Goal: Book appointment/travel/reservation

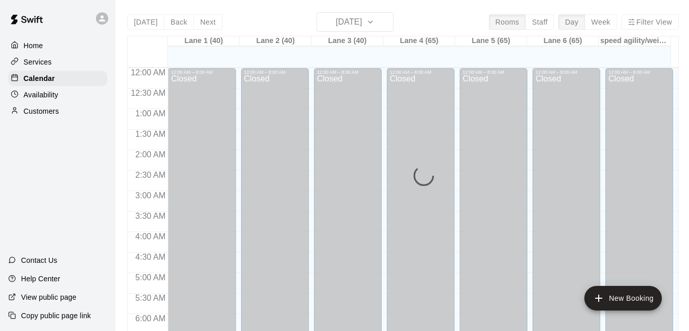
click at [536, 23] on div "Today Back Next Tuesday Aug 12 Rooms Staff Day Week Filter View Lane 1 (40) 12 …" at bounding box center [403, 177] width 552 height 331
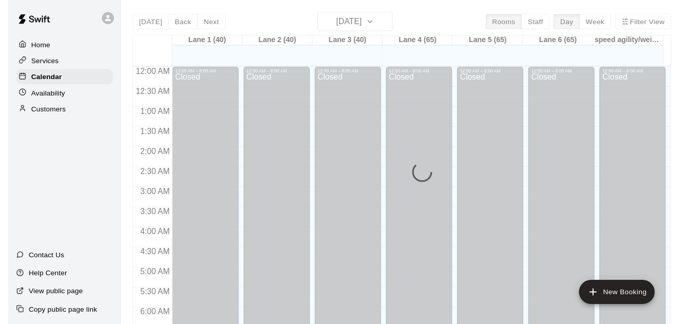
scroll to position [576, 0]
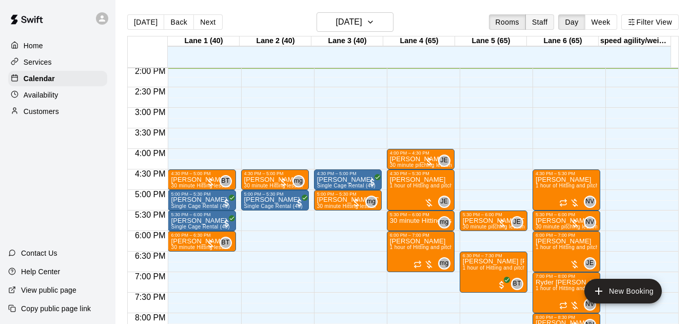
click at [538, 24] on button "Staff" at bounding box center [539, 21] width 29 height 15
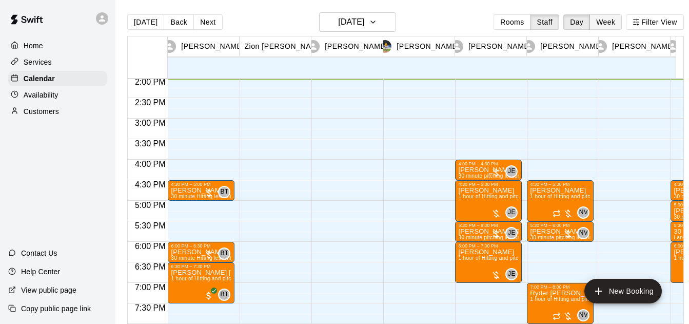
click at [620, 22] on button "Week" at bounding box center [606, 21] width 32 height 15
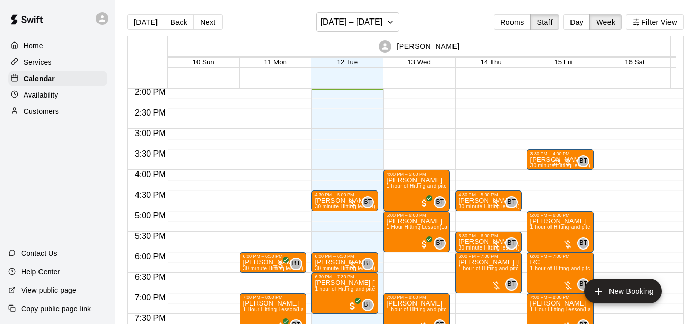
click at [203, 22] on button "Next" at bounding box center [207, 21] width 29 height 15
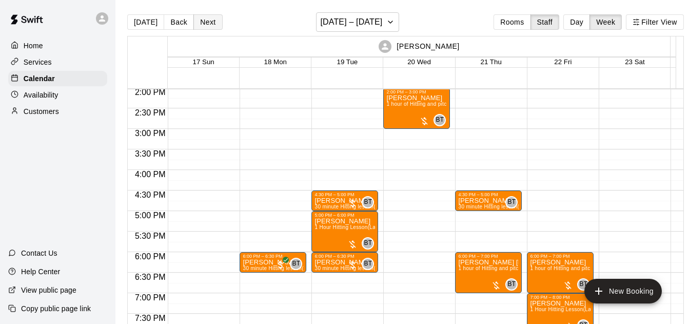
click at [202, 15] on button "Next" at bounding box center [207, 21] width 29 height 15
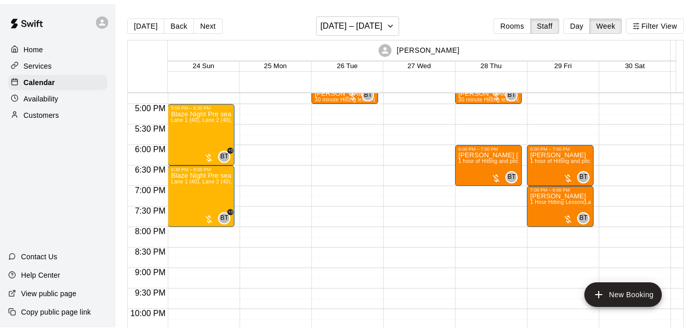
scroll to position [650, 0]
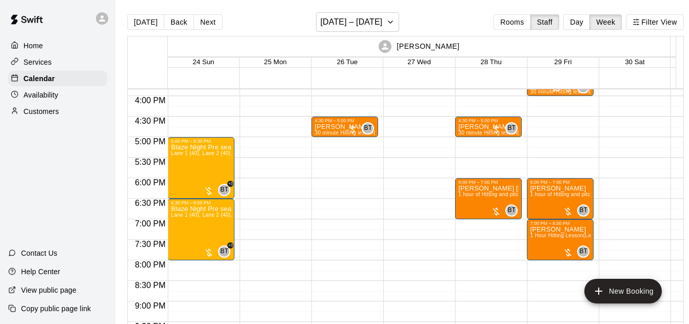
click at [86, 93] on div "Availability" at bounding box center [57, 94] width 99 height 15
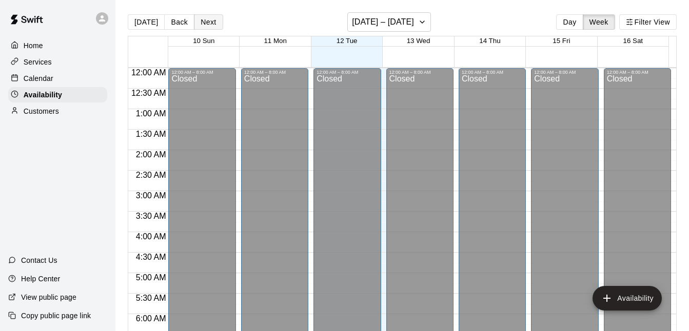
scroll to position [577, 0]
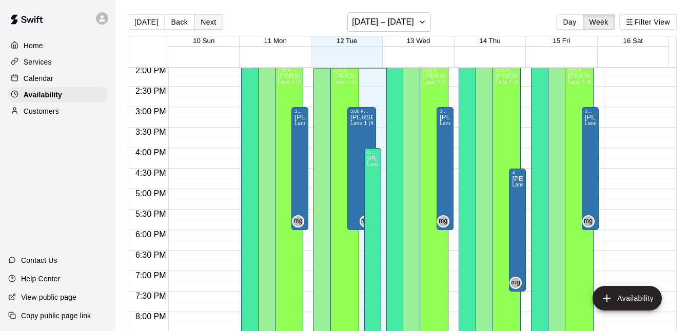
click at [210, 20] on button "Next" at bounding box center [208, 21] width 29 height 15
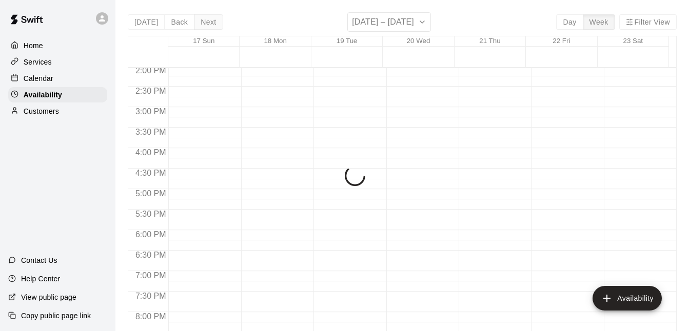
click at [210, 20] on div "Today Back Next August 17 – 23 Day Week Filter View 17 Sun 18 Mon 19 Tue 20 Wed…" at bounding box center [402, 177] width 549 height 331
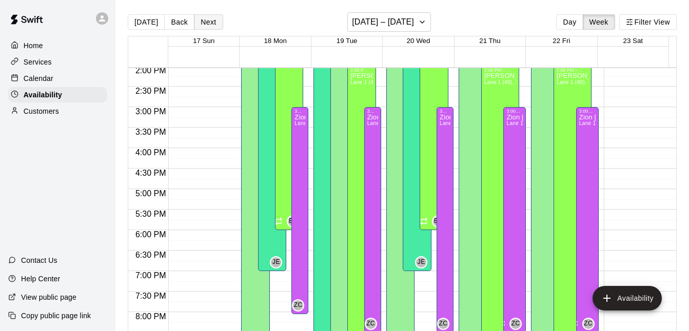
click at [210, 20] on button "Next" at bounding box center [208, 21] width 29 height 15
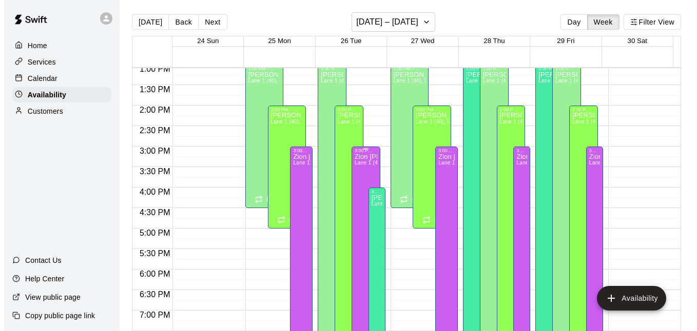
scroll to position [536, 0]
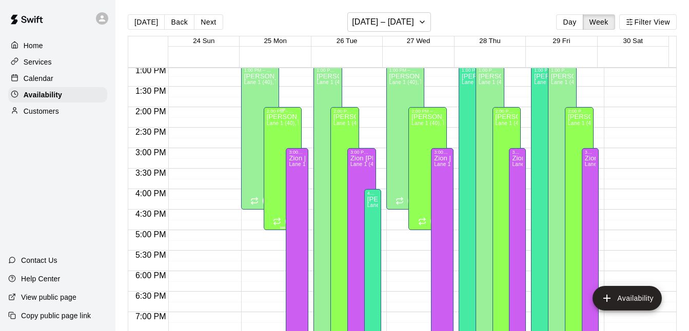
click at [277, 131] on div "Brandon Taylor Lane 1 (40), Lane 2 (40), Lane 3 (40), Lane 4 (65), Lane 5 (65),…" at bounding box center [283, 279] width 32 height 331
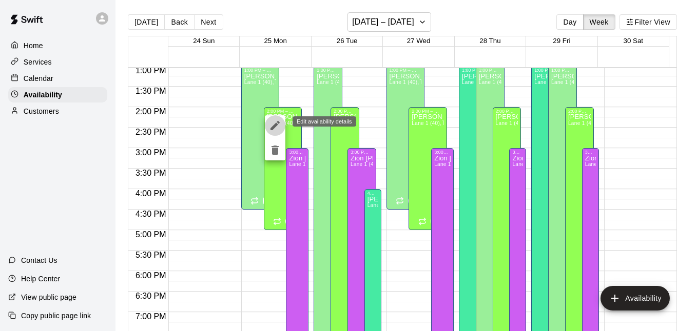
click at [277, 122] on icon "edit" at bounding box center [275, 126] width 12 height 12
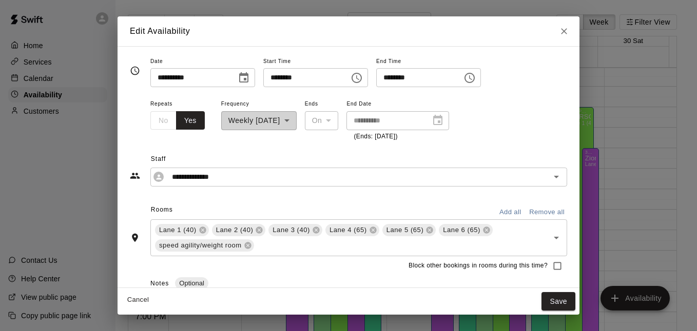
click at [318, 77] on input "********" at bounding box center [302, 77] width 79 height 19
type input "********"
drag, startPoint x: 347, startPoint y: 94, endPoint x: 370, endPoint y: 95, distance: 22.6
click at [347, 94] on div "**********" at bounding box center [348, 76] width 437 height 43
drag, startPoint x: 421, startPoint y: 74, endPoint x: 425, endPoint y: 78, distance: 5.5
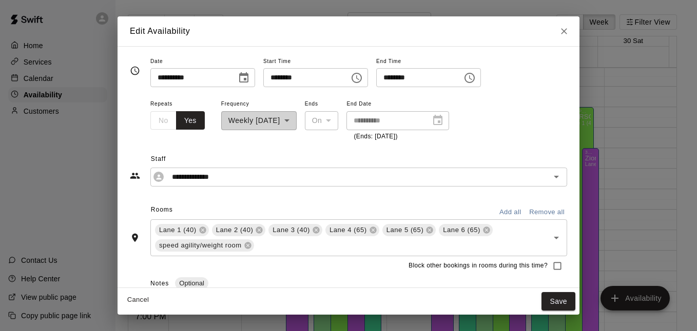
click at [421, 75] on input "********" at bounding box center [415, 77] width 79 height 19
click at [422, 79] on input "********" at bounding box center [415, 77] width 79 height 19
type input "********"
click at [512, 108] on div "**********" at bounding box center [358, 119] width 417 height 45
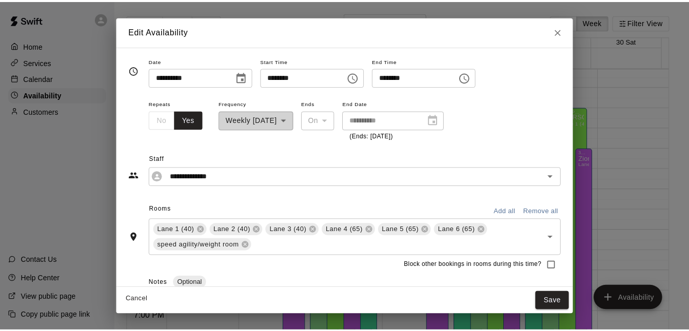
scroll to position [0, 0]
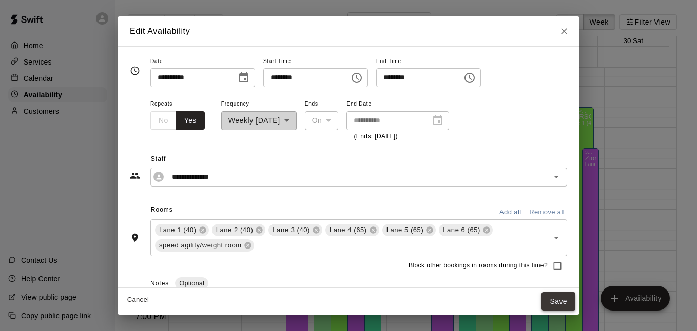
click at [565, 307] on button "Save" at bounding box center [558, 301] width 34 height 19
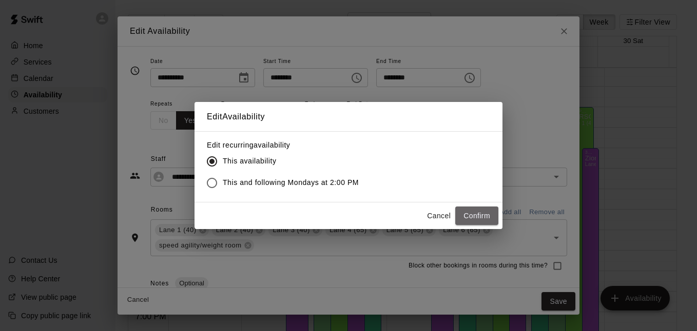
click at [486, 214] on button "Confirm" at bounding box center [476, 216] width 43 height 19
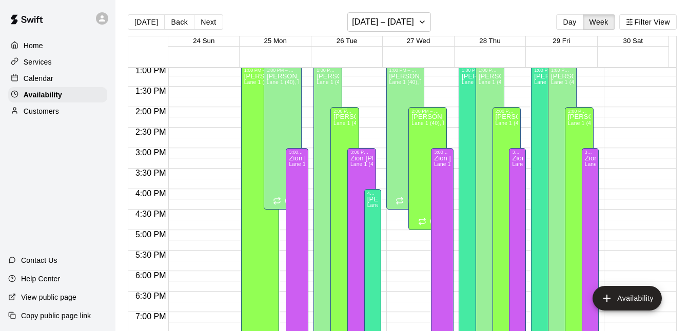
click at [342, 126] on span "Lane 1 (40), Lane 2 (40), Lane 3 (40), Lane 4 (65), Lane 5 (65), Lane 6 (65), s…" at bounding box center [459, 124] width 250 height 6
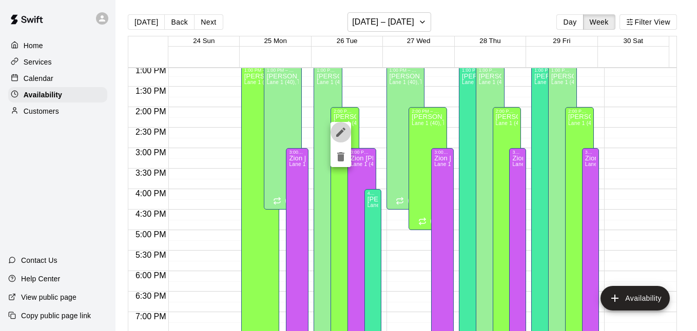
click at [344, 128] on icon "edit" at bounding box center [340, 132] width 9 height 9
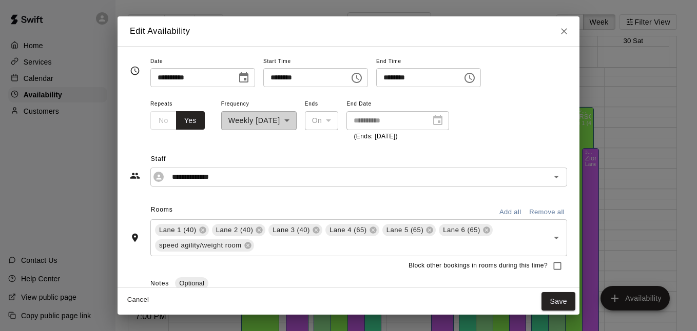
click at [421, 79] on input "********" at bounding box center [415, 77] width 79 height 19
type input "********"
click at [292, 81] on input "********" at bounding box center [302, 77] width 79 height 19
type input "********"
click at [492, 105] on div "**********" at bounding box center [358, 119] width 417 height 45
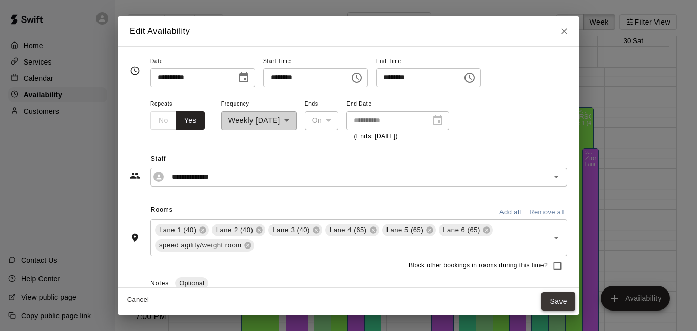
click at [567, 297] on button "Save" at bounding box center [558, 301] width 34 height 19
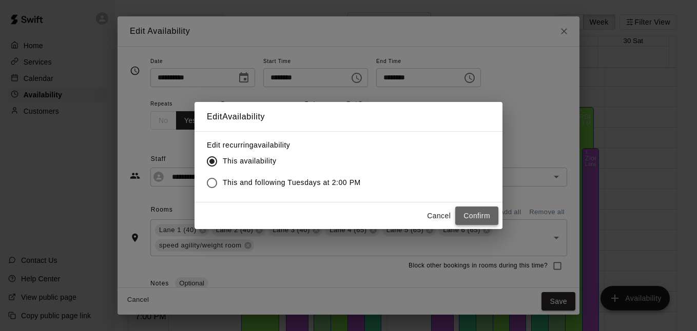
click at [481, 209] on button "Confirm" at bounding box center [476, 216] width 43 height 19
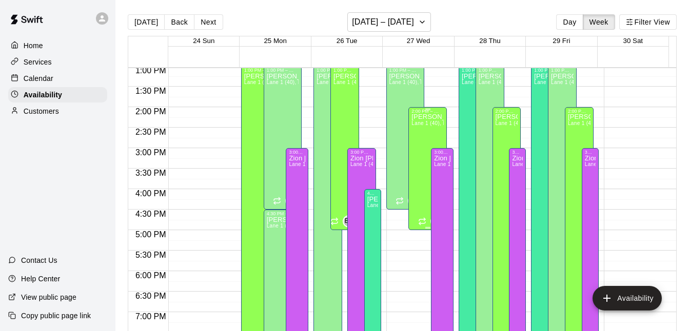
click at [424, 117] on p "[PERSON_NAME]" at bounding box center [428, 117] width 32 height 0
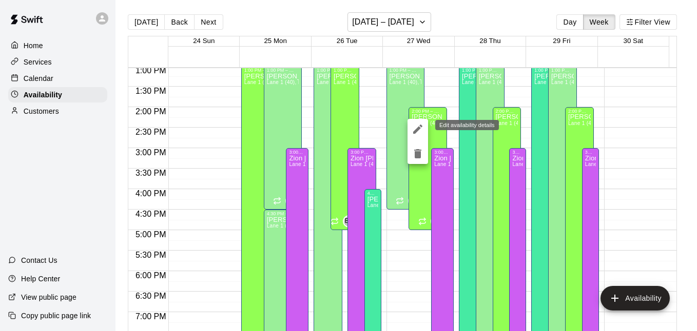
click at [412, 126] on icon "edit" at bounding box center [418, 129] width 12 height 12
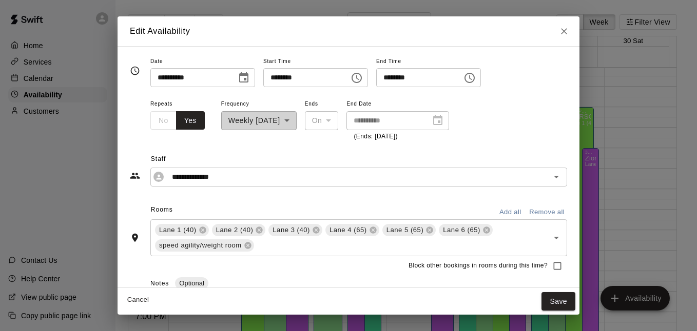
click at [292, 80] on input "********" at bounding box center [302, 77] width 79 height 19
type input "********"
click at [419, 75] on input "********" at bounding box center [415, 77] width 79 height 19
type input "********"
drag, startPoint x: 502, startPoint y: 101, endPoint x: 497, endPoint y: 125, distance: 24.2
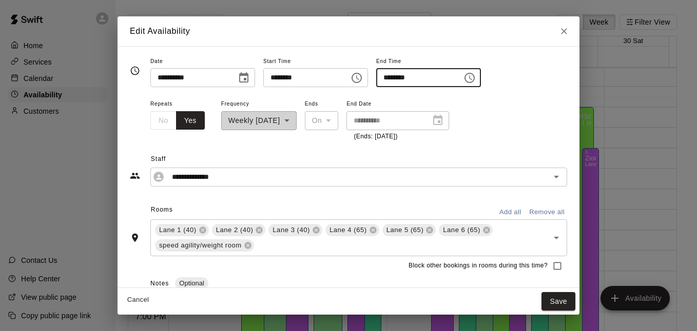
click at [501, 102] on div "**********" at bounding box center [358, 119] width 417 height 45
click at [563, 300] on button "Save" at bounding box center [558, 301] width 34 height 19
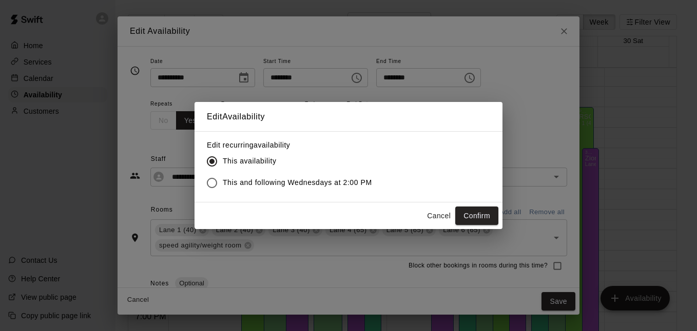
click at [478, 218] on button "Confirm" at bounding box center [476, 216] width 43 height 19
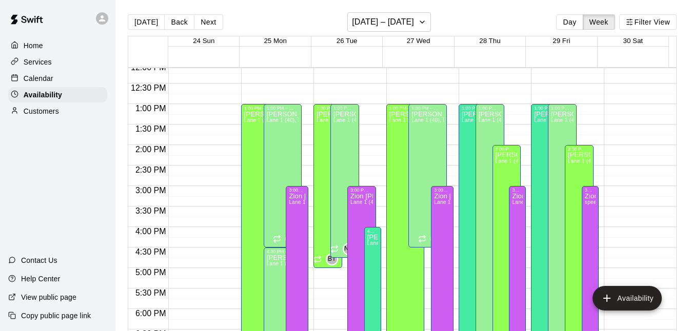
scroll to position [495, 0]
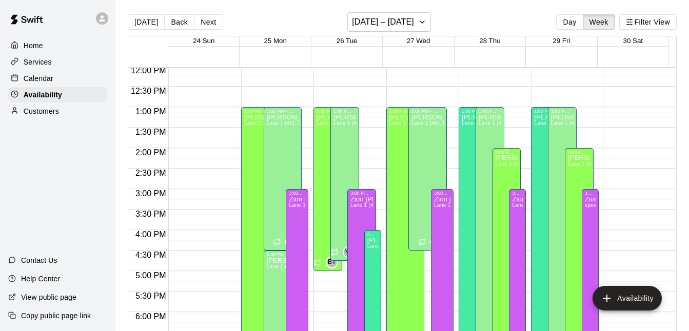
click at [504, 163] on div "Brandon Taylor Lane 1 (40), Lane 2 (40), Lane 3 (40), Lane 4 (65), Lane 5 (65),…" at bounding box center [507, 320] width 23 height 331
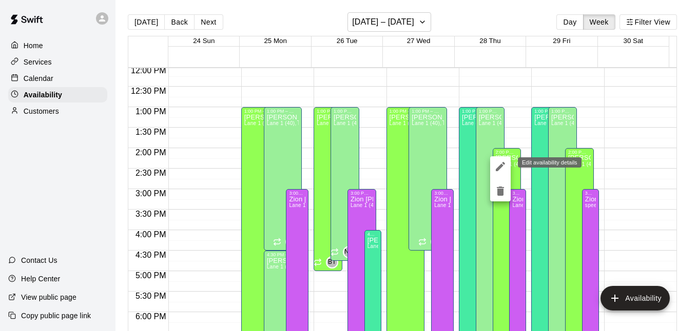
click at [493, 162] on button "edit" at bounding box center [500, 167] width 21 height 21
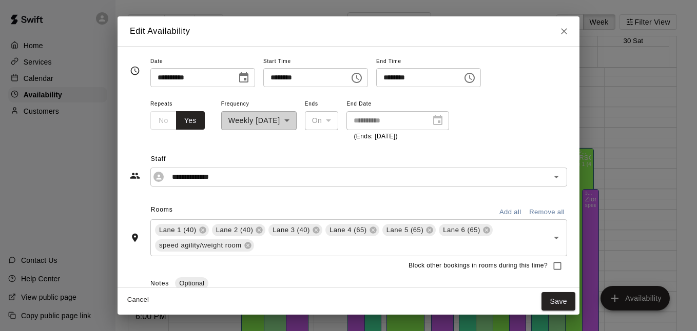
click at [293, 81] on input "********" at bounding box center [302, 77] width 79 height 19
type input "********"
click at [420, 75] on input "********" at bounding box center [415, 77] width 79 height 19
click at [424, 80] on input "********" at bounding box center [415, 77] width 79 height 19
click at [419, 77] on input "********" at bounding box center [415, 77] width 79 height 19
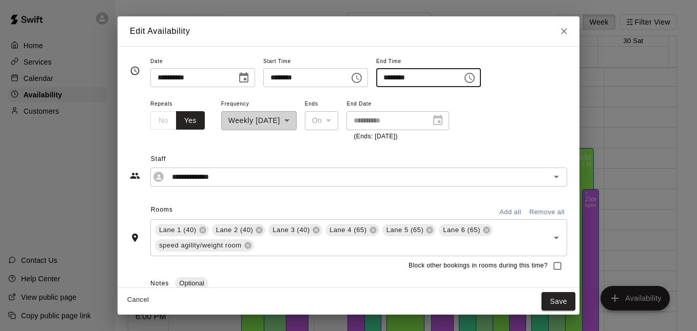
type input "********"
click at [557, 129] on div "**********" at bounding box center [358, 119] width 417 height 45
click at [558, 306] on button "Save" at bounding box center [558, 301] width 34 height 19
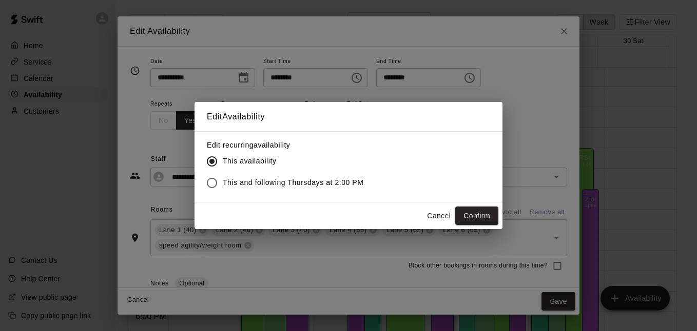
click at [485, 210] on button "Confirm" at bounding box center [476, 216] width 43 height 19
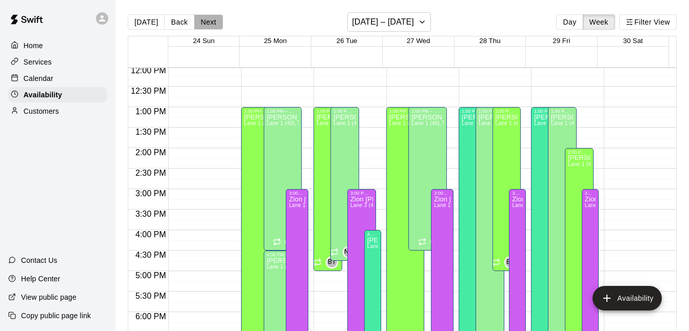
click at [205, 18] on button "Next" at bounding box center [208, 21] width 29 height 15
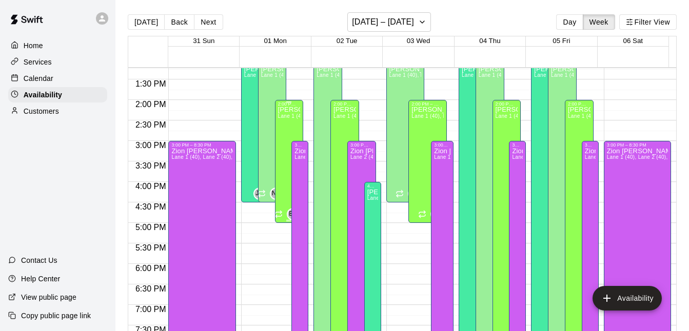
scroll to position [536, 0]
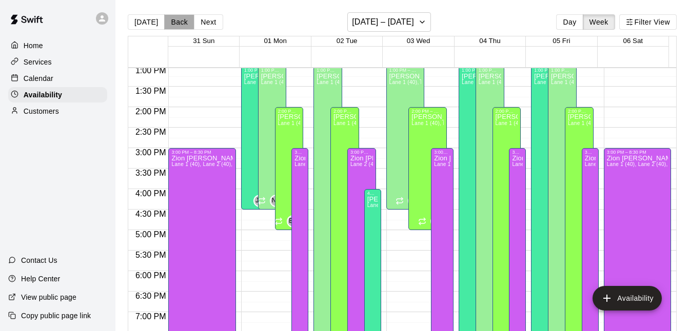
click at [177, 27] on button "Back" at bounding box center [179, 21] width 30 height 15
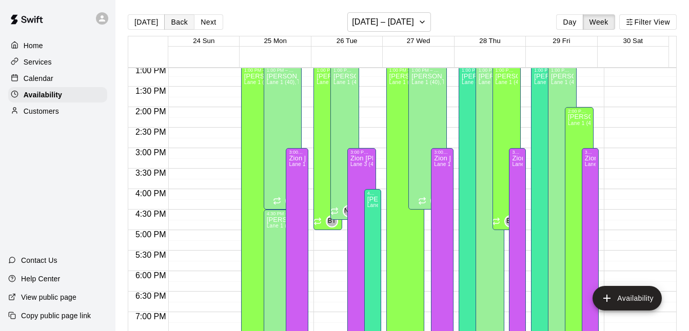
click at [178, 26] on button "Back" at bounding box center [179, 21] width 30 height 15
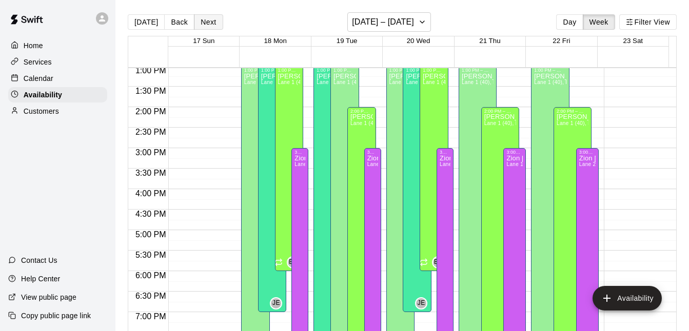
click at [212, 27] on button "Next" at bounding box center [208, 21] width 29 height 15
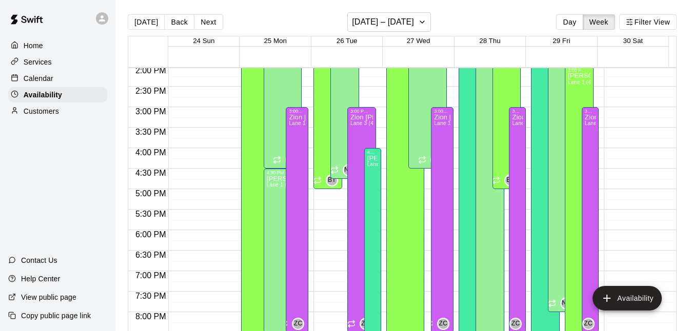
scroll to position [711, 0]
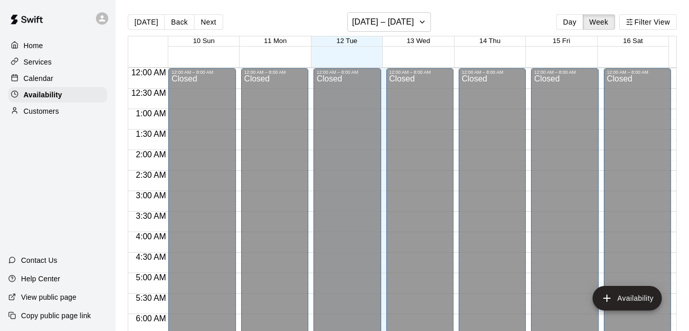
scroll to position [579, 0]
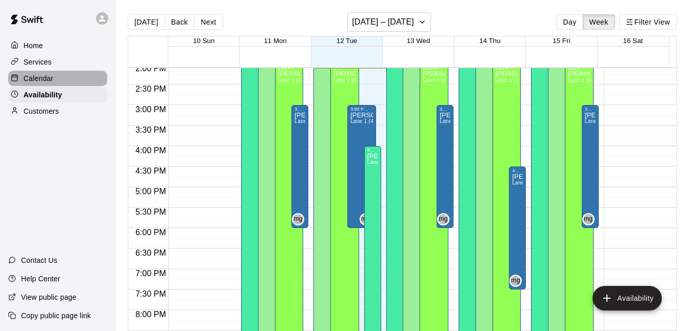
click at [61, 81] on div "Calendar" at bounding box center [57, 78] width 99 height 15
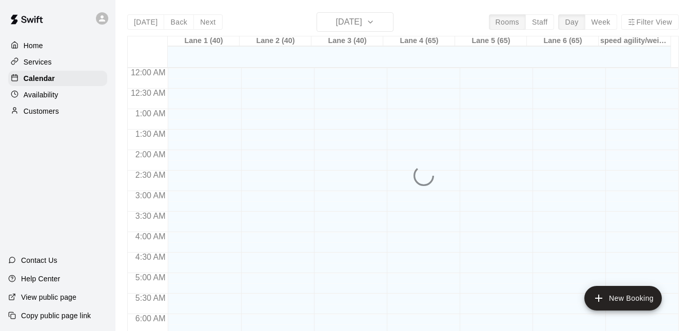
click at [59, 92] on div "Availability" at bounding box center [57, 94] width 99 height 15
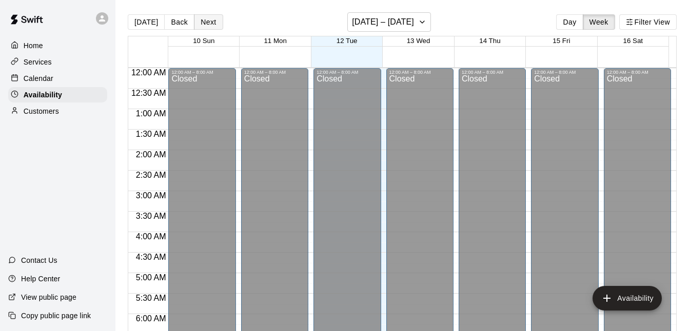
scroll to position [579, 0]
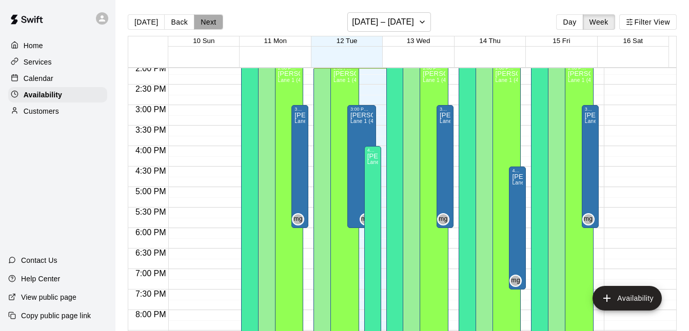
click at [202, 20] on button "Next" at bounding box center [208, 21] width 29 height 15
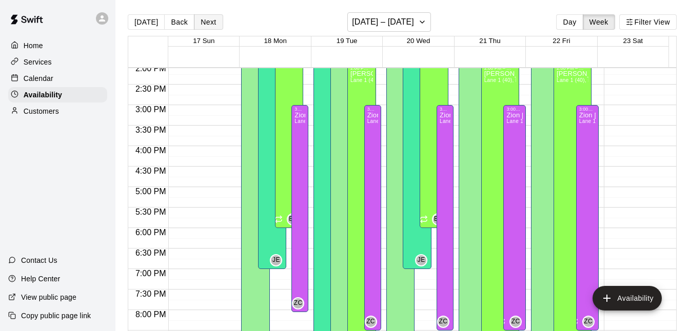
click at [202, 20] on button "Next" at bounding box center [208, 21] width 29 height 15
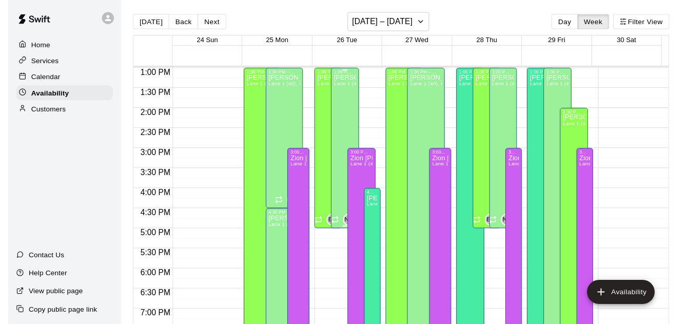
scroll to position [538, 0]
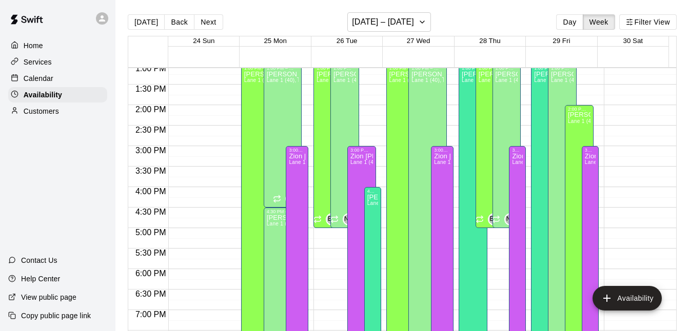
click at [44, 45] on div "Home" at bounding box center [57, 45] width 99 height 15
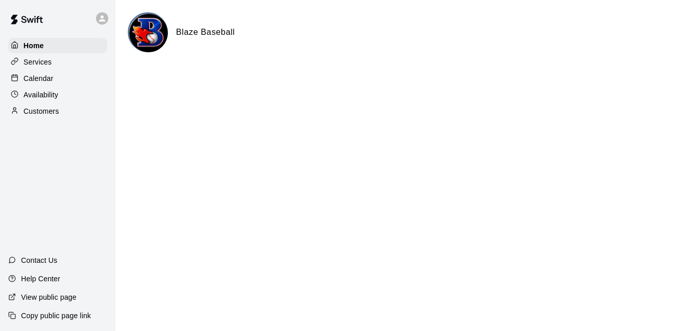
click at [75, 64] on div "Services" at bounding box center [57, 61] width 99 height 15
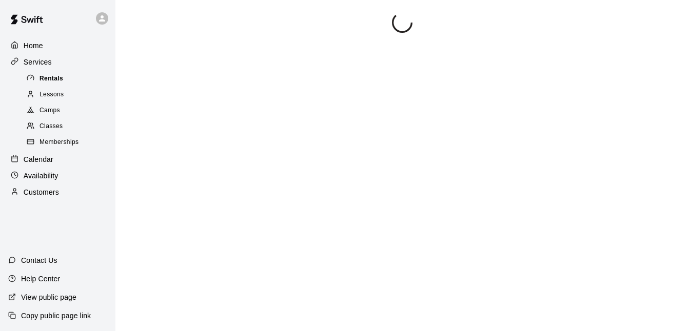
click at [76, 76] on div "Rentals" at bounding box center [68, 79] width 87 height 14
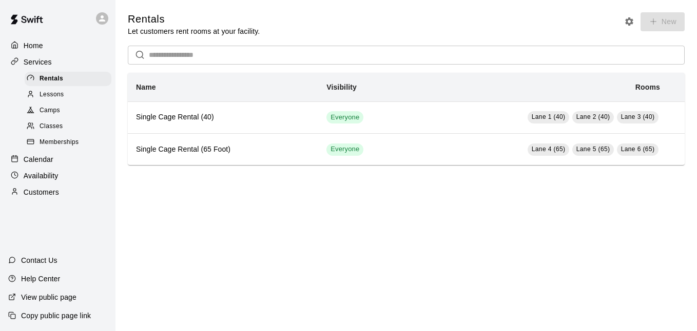
click at [61, 159] on div "Calendar" at bounding box center [57, 159] width 99 height 15
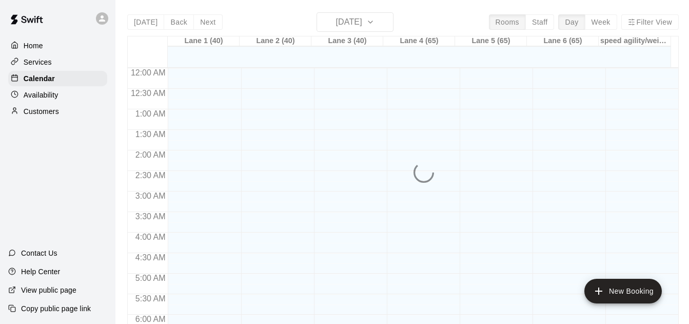
scroll to position [584, 0]
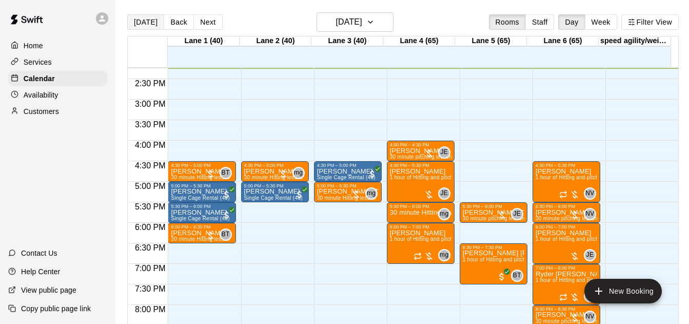
click at [152, 15] on button "[DATE]" at bounding box center [145, 21] width 37 height 15
drag, startPoint x: 539, startPoint y: 23, endPoint x: 591, endPoint y: 20, distance: 51.9
click at [539, 23] on button "Staff" at bounding box center [539, 21] width 29 height 15
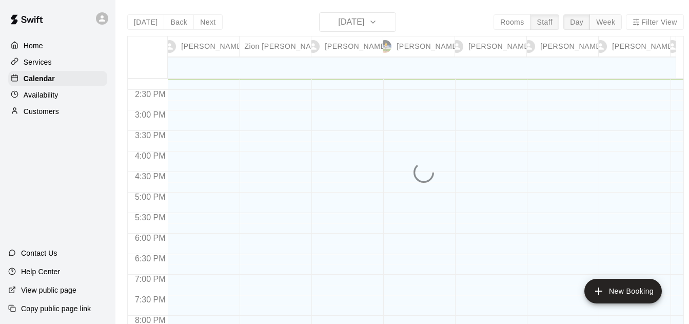
click at [610, 19] on button "Week" at bounding box center [606, 21] width 32 height 15
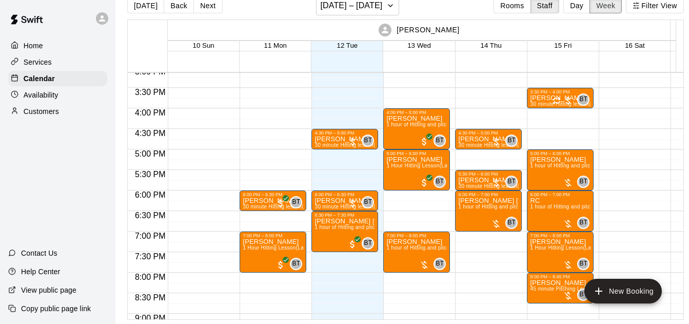
scroll to position [18, 0]
drag, startPoint x: 304, startPoint y: 8, endPoint x: 256, endPoint y: 9, distance: 47.7
click at [256, 9] on div "[DATE] Back Next [DATE] – [DATE] Rooms Staff Day Week Filter View" at bounding box center [405, 8] width 557 height 24
click at [269, 5] on div "[DATE] Back Next [DATE] – [DATE] Rooms Staff Day Week Filter View" at bounding box center [405, 8] width 557 height 24
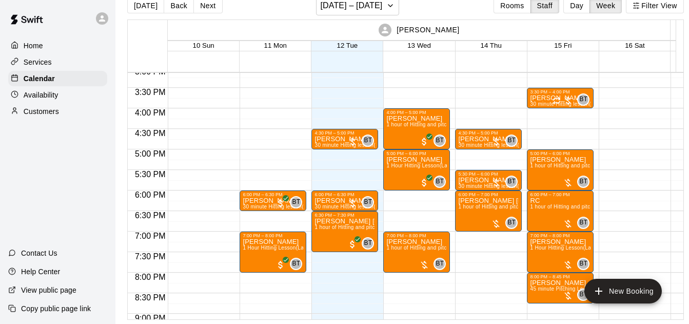
scroll to position [584, 0]
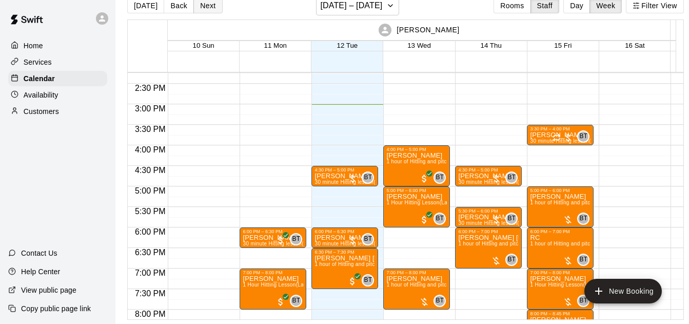
click at [205, 7] on button "Next" at bounding box center [207, 5] width 29 height 15
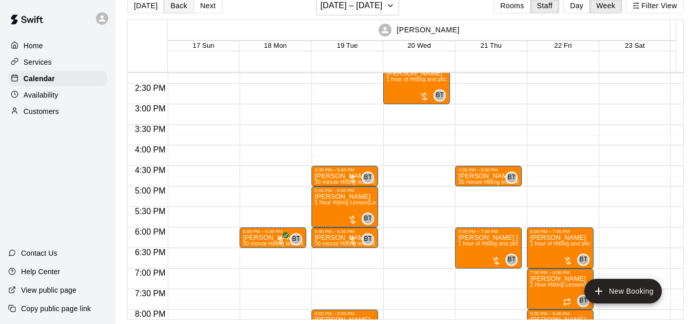
click at [172, 8] on button "Back" at bounding box center [179, 5] width 30 height 15
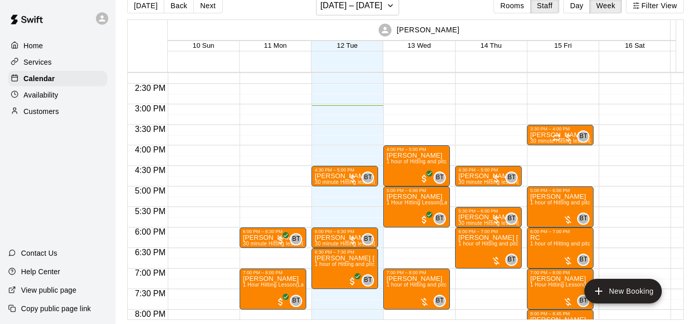
click at [220, 10] on div "[DATE] Back Next [DATE] – [DATE] Rooms Staff Day Week Filter View" at bounding box center [405, 8] width 557 height 24
click at [217, 6] on button "Next" at bounding box center [207, 5] width 29 height 15
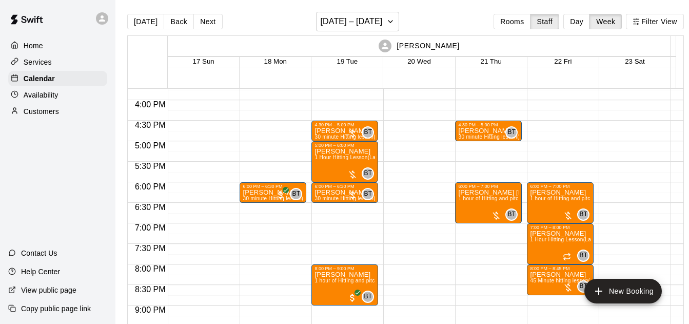
scroll to position [0, 0]
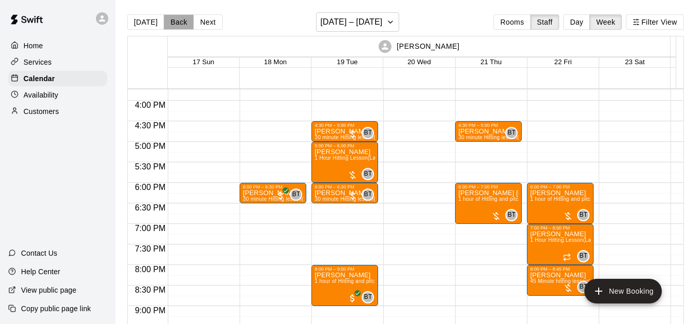
click at [177, 25] on button "Back" at bounding box center [179, 21] width 30 height 15
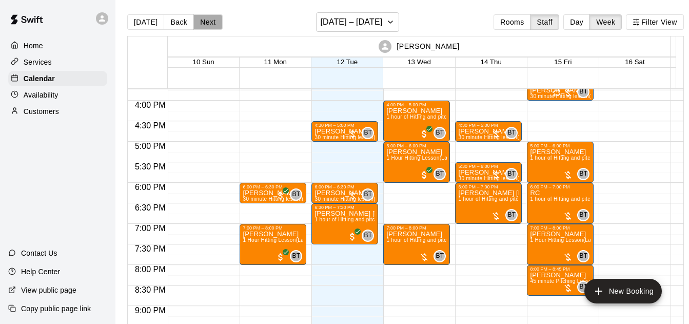
click at [209, 22] on button "Next" at bounding box center [207, 21] width 29 height 15
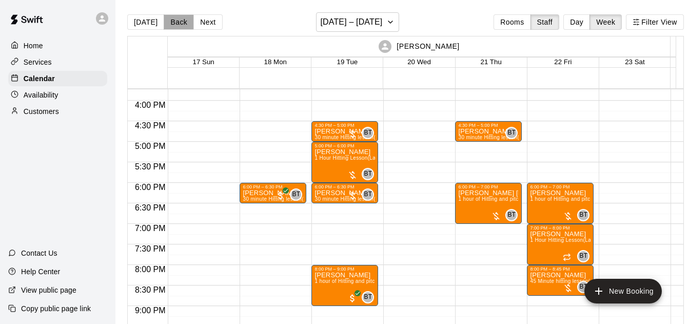
click at [168, 17] on button "Back" at bounding box center [179, 21] width 30 height 15
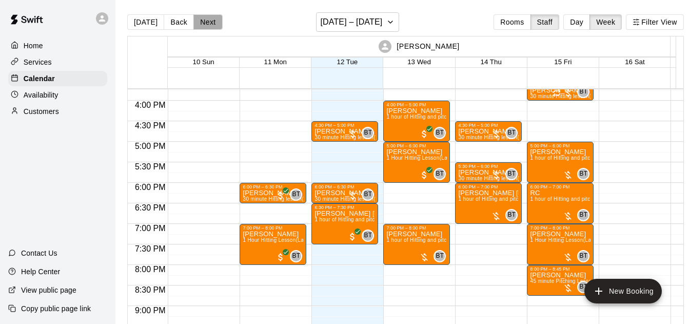
click at [210, 19] on button "Next" at bounding box center [207, 21] width 29 height 15
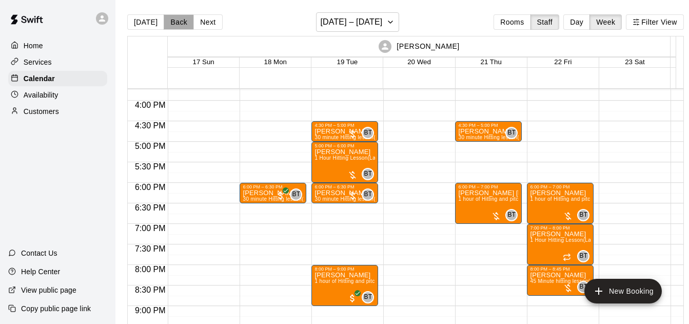
click at [178, 17] on button "Back" at bounding box center [179, 21] width 30 height 15
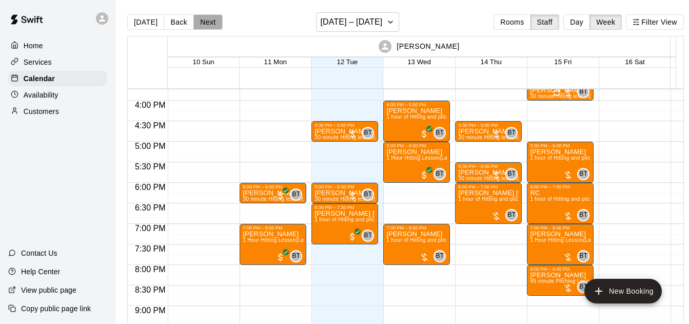
click at [209, 25] on button "Next" at bounding box center [207, 21] width 29 height 15
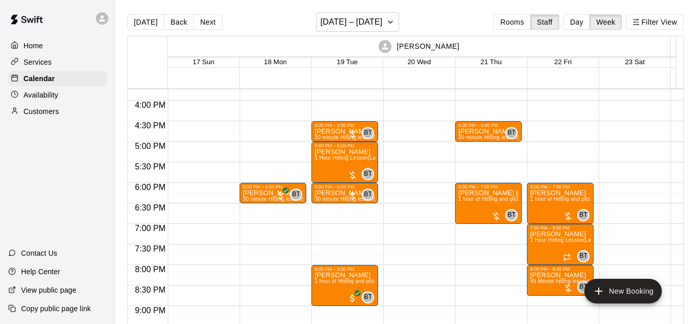
click at [179, 11] on main "[DATE] Back Next [DATE] – [DATE] Rooms Staff Day Week Filter View [PERSON_NAME]…" at bounding box center [405, 170] width 580 height 340
click at [180, 23] on button "Back" at bounding box center [179, 21] width 30 height 15
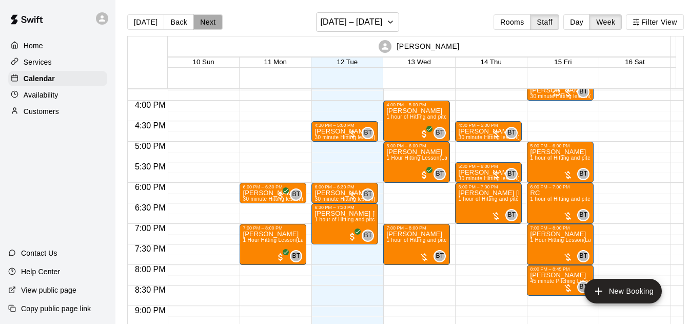
click at [211, 21] on button "Next" at bounding box center [207, 21] width 29 height 15
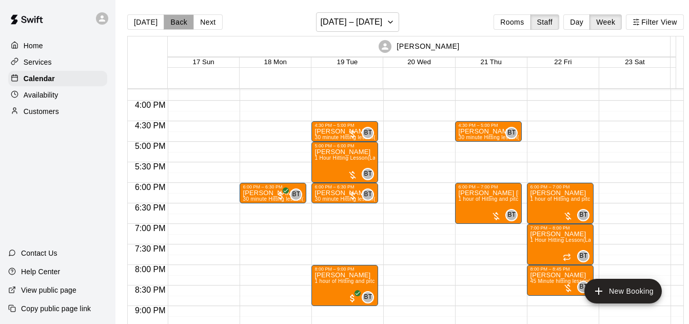
click at [171, 24] on button "Back" at bounding box center [179, 21] width 30 height 15
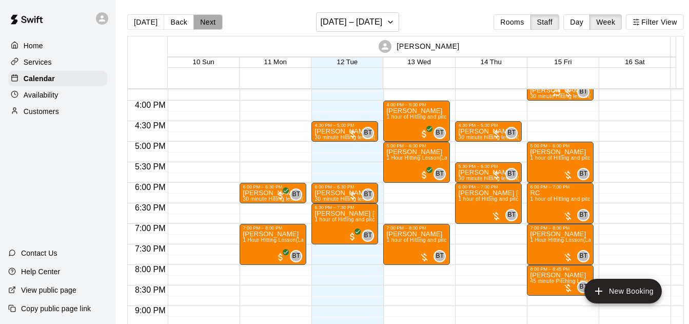
click at [207, 22] on button "Next" at bounding box center [207, 21] width 29 height 15
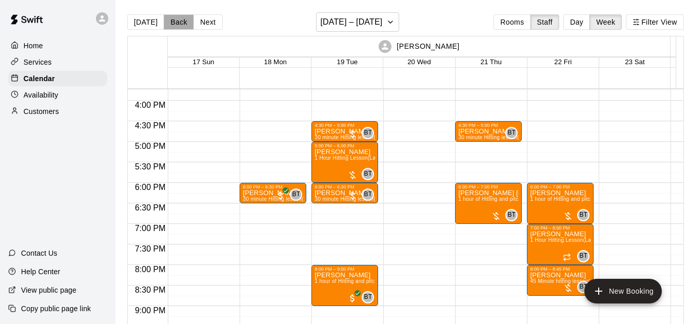
click at [178, 19] on button "Back" at bounding box center [179, 21] width 30 height 15
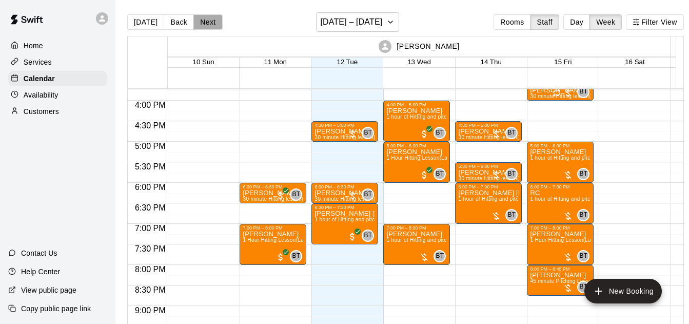
click at [208, 19] on button "Next" at bounding box center [207, 21] width 29 height 15
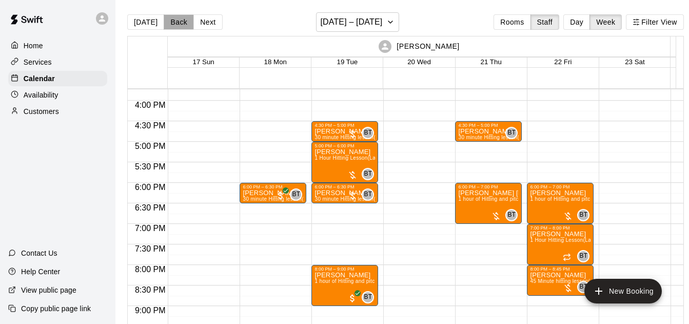
click at [171, 19] on button "Back" at bounding box center [179, 21] width 30 height 15
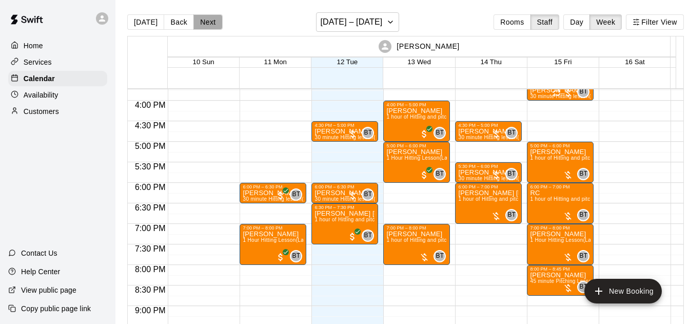
click at [213, 17] on button "Next" at bounding box center [207, 21] width 29 height 15
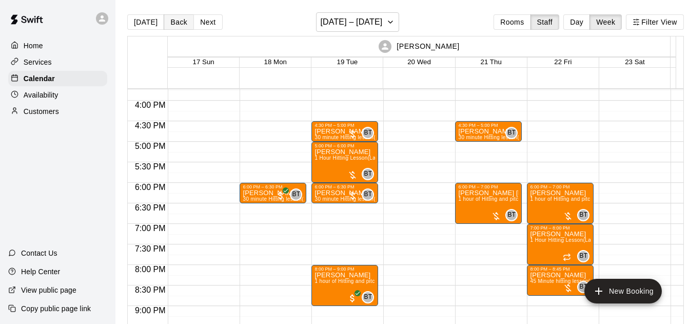
click at [175, 16] on button "Back" at bounding box center [179, 21] width 30 height 15
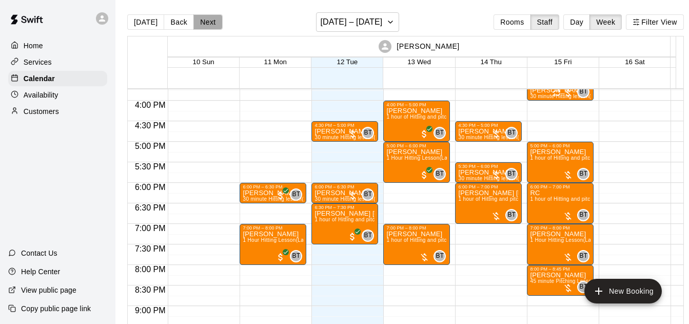
click at [212, 20] on button "Next" at bounding box center [207, 21] width 29 height 15
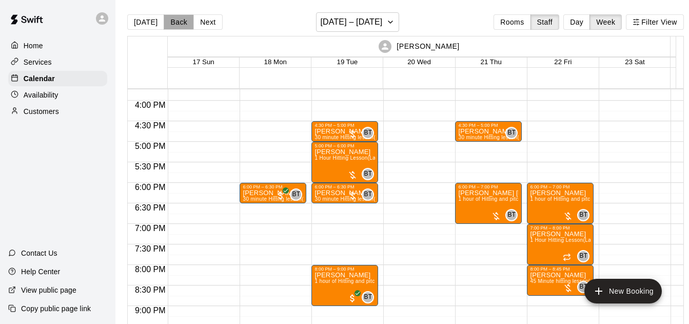
click at [185, 18] on button "Back" at bounding box center [179, 21] width 30 height 15
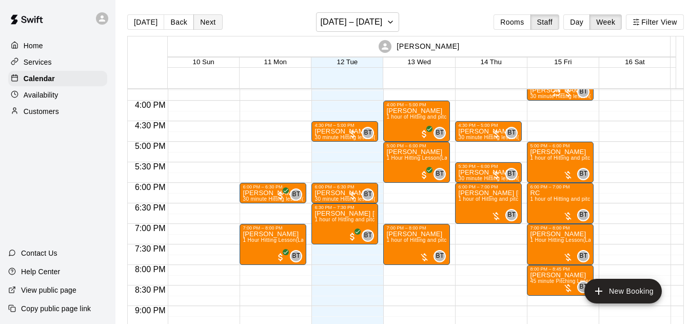
click at [216, 17] on button "Next" at bounding box center [207, 21] width 29 height 15
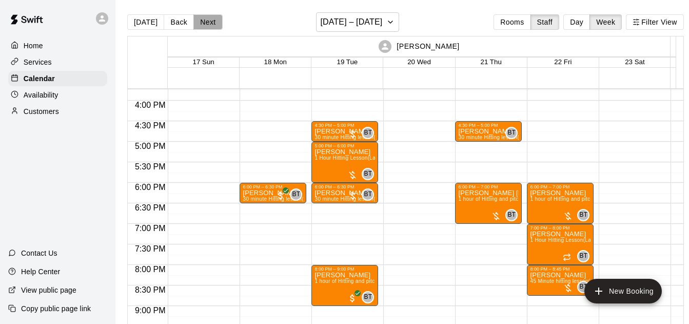
click at [204, 26] on button "Next" at bounding box center [207, 21] width 29 height 15
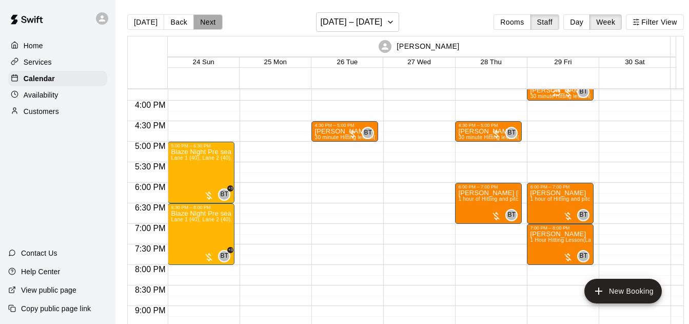
click at [212, 27] on button "Next" at bounding box center [207, 21] width 29 height 15
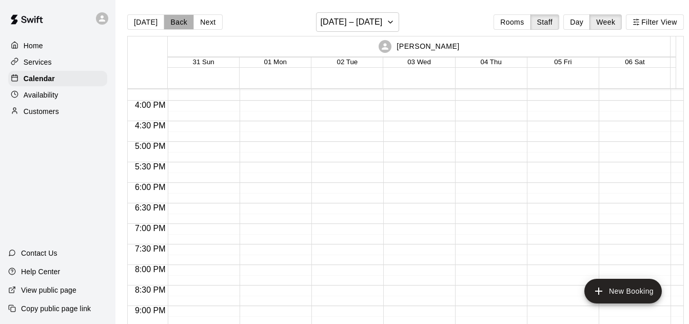
click at [179, 25] on button "Back" at bounding box center [179, 21] width 30 height 15
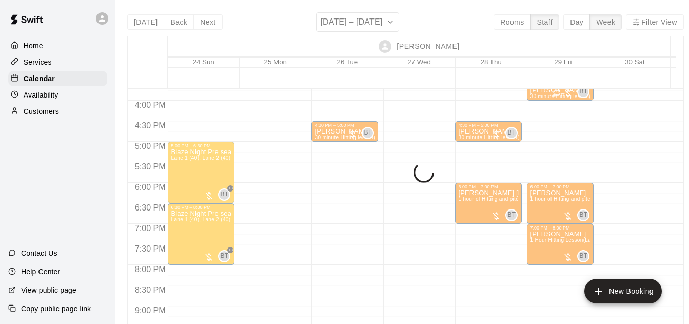
click at [179, 25] on button "Back" at bounding box center [179, 21] width 30 height 15
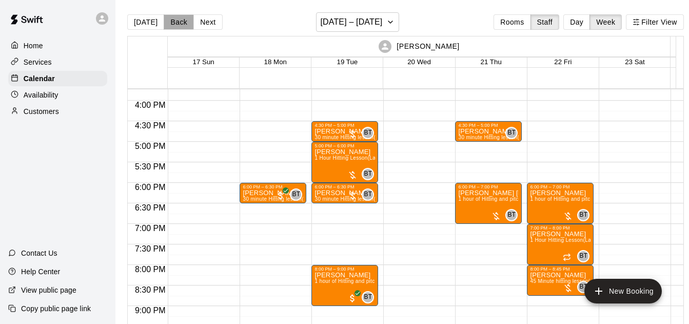
click at [179, 19] on button "Back" at bounding box center [179, 21] width 30 height 15
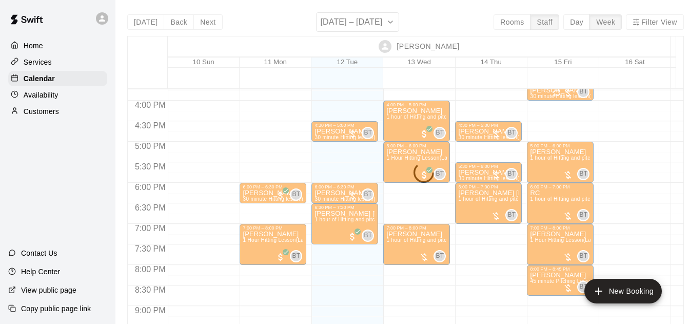
click at [209, 19] on button "Next" at bounding box center [207, 21] width 29 height 15
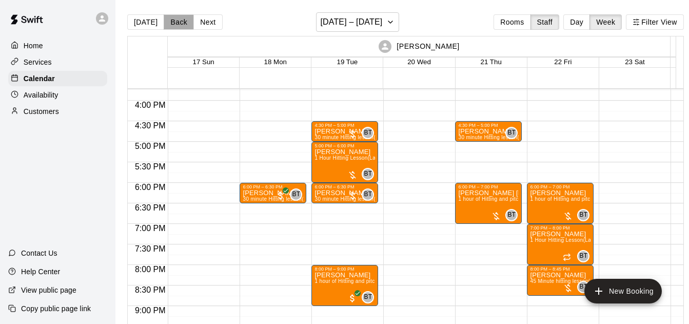
click at [179, 21] on button "Back" at bounding box center [179, 21] width 30 height 15
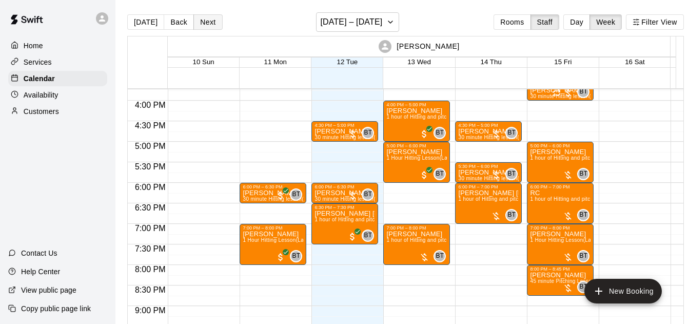
drag, startPoint x: 200, startPoint y: 9, endPoint x: 206, endPoint y: 21, distance: 13.3
click at [206, 21] on main "[DATE] Back Next [DATE] – [DATE] Rooms Staff Day Week Filter View [PERSON_NAME]…" at bounding box center [405, 170] width 580 height 340
click at [206, 21] on button "Next" at bounding box center [207, 21] width 29 height 15
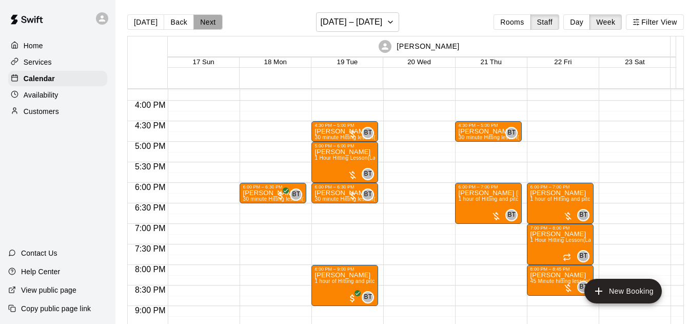
click at [202, 20] on button "Next" at bounding box center [207, 21] width 29 height 15
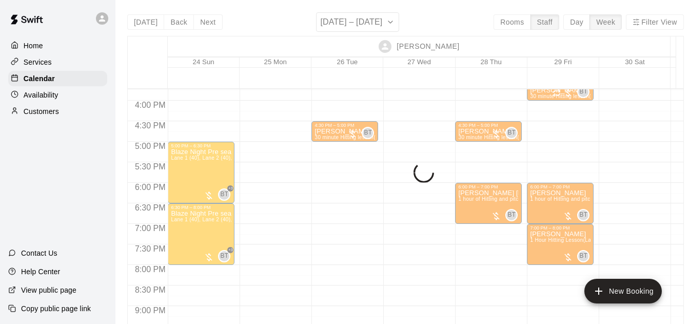
click at [174, 21] on button "Back" at bounding box center [179, 21] width 30 height 15
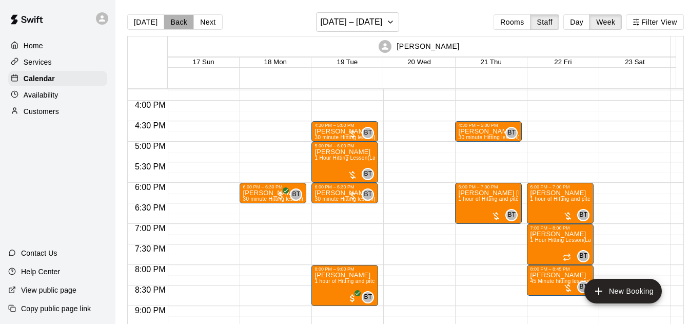
click at [174, 21] on button "Back" at bounding box center [179, 21] width 30 height 15
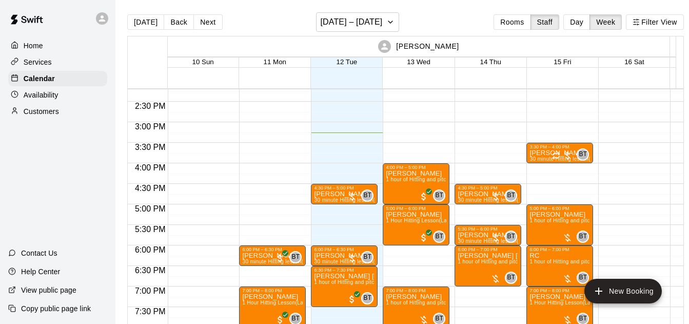
scroll to position [619, 1]
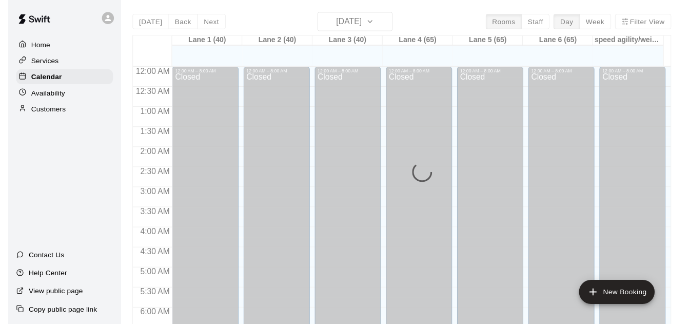
scroll to position [655, 0]
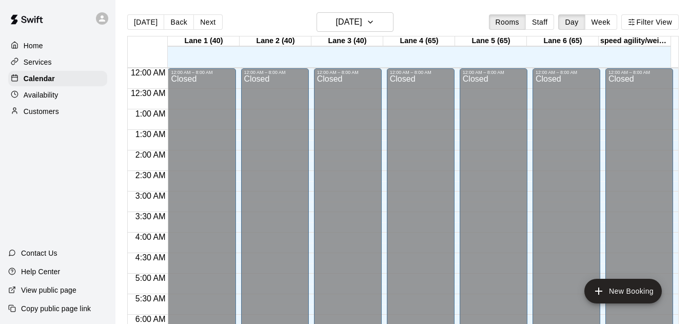
scroll to position [665, 0]
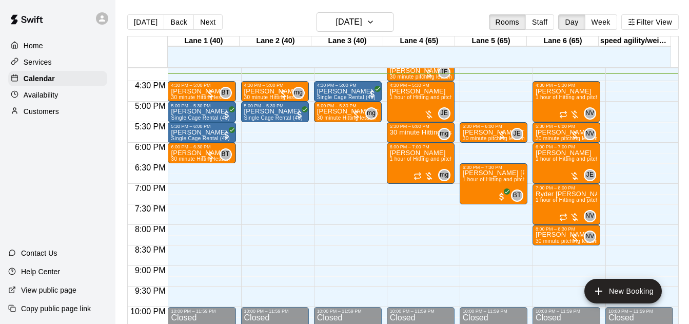
drag, startPoint x: 549, startPoint y: 15, endPoint x: 606, endPoint y: 24, distance: 57.6
click at [549, 16] on button "Staff" at bounding box center [539, 21] width 29 height 15
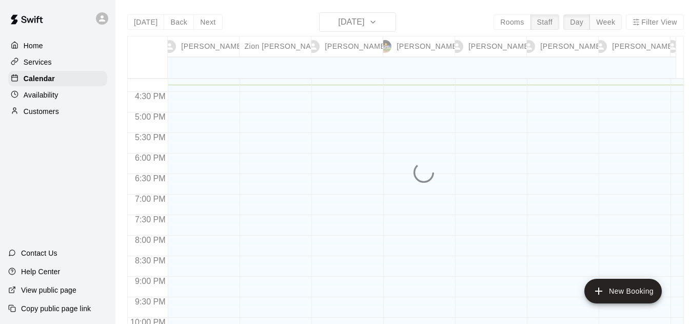
click at [608, 22] on button "Week" at bounding box center [606, 21] width 32 height 15
click at [608, 22] on div "Today Back Next Tuesday Aug 12 Rooms Staff Day Week Filter View Brandon Taylor …" at bounding box center [405, 174] width 557 height 324
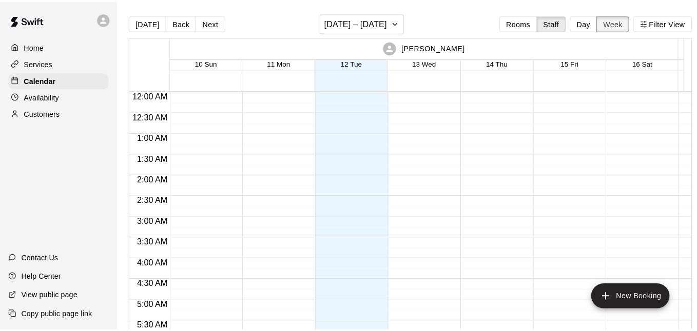
scroll to position [670, 0]
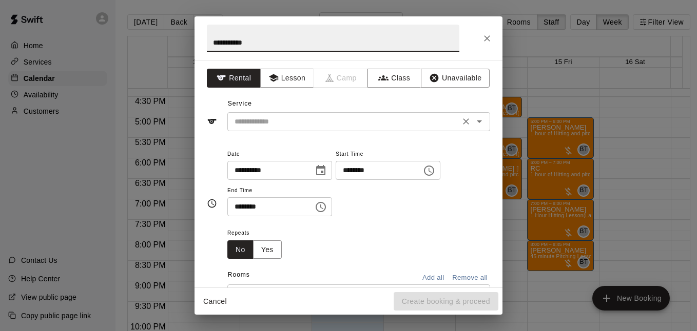
click at [473, 118] on icon "Open" at bounding box center [479, 121] width 12 height 12
type input "**********"
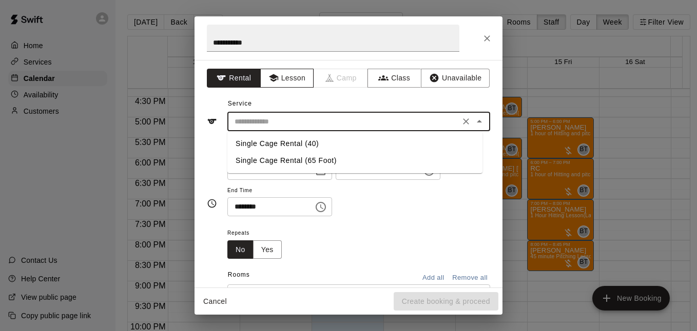
click at [280, 75] on button "Lesson" at bounding box center [287, 78] width 54 height 19
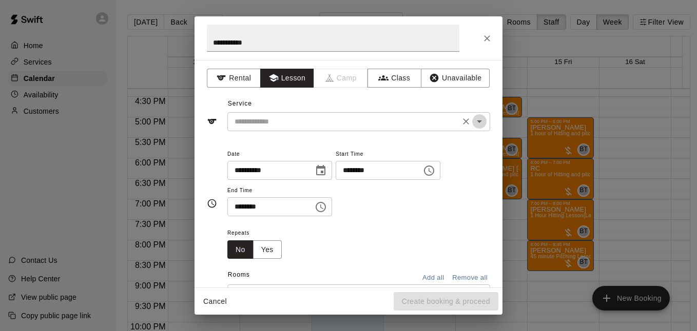
click at [473, 118] on icon "Open" at bounding box center [479, 121] width 12 height 12
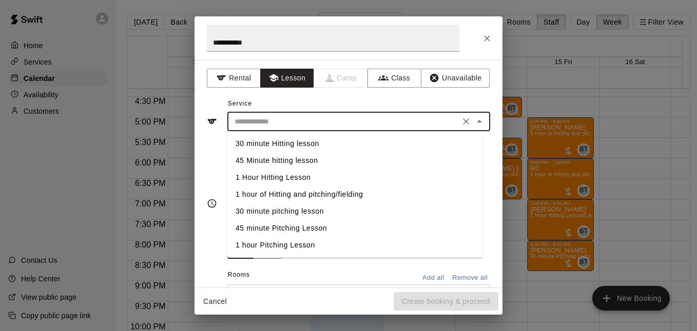
click at [361, 178] on li "1 Hour Hitting Lesson" at bounding box center [354, 177] width 255 height 17
type input "**********"
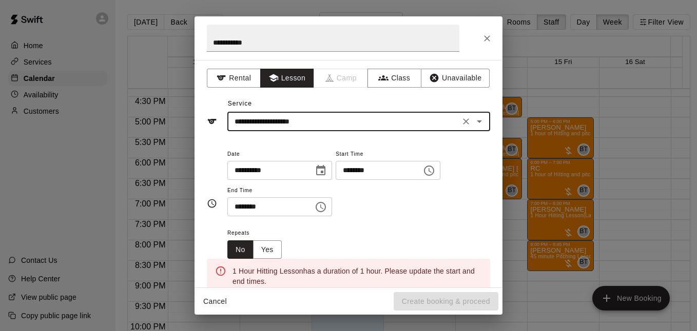
click at [327, 209] on icon "Choose time, selected time is 7:30 PM" at bounding box center [321, 207] width 12 height 12
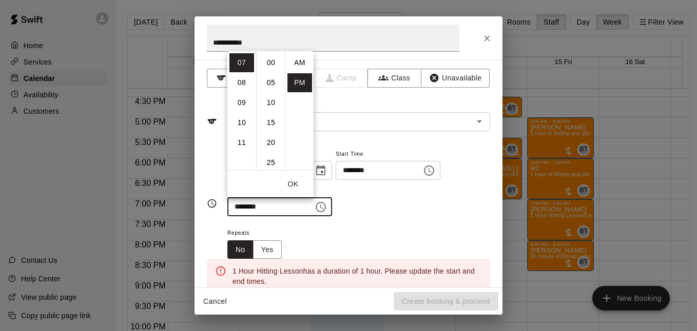
scroll to position [18, 0]
click at [240, 79] on li "08" at bounding box center [241, 82] width 25 height 19
click at [264, 68] on li "00" at bounding box center [271, 62] width 25 height 19
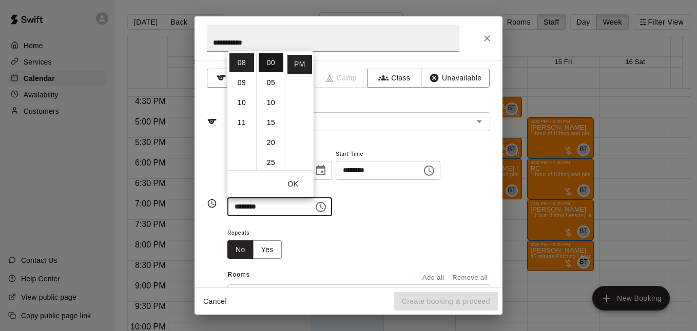
type input "********"
drag, startPoint x: 402, startPoint y: 216, endPoint x: 412, endPoint y: 214, distance: 10.4
click at [403, 214] on div "**********" at bounding box center [358, 182] width 263 height 69
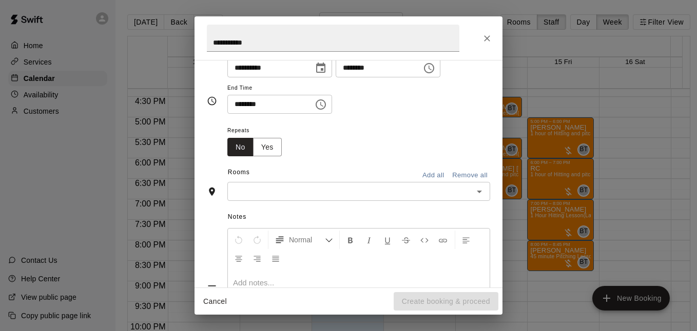
scroll to position [102, 0]
click at [474, 197] on icon "Open" at bounding box center [479, 192] width 12 height 12
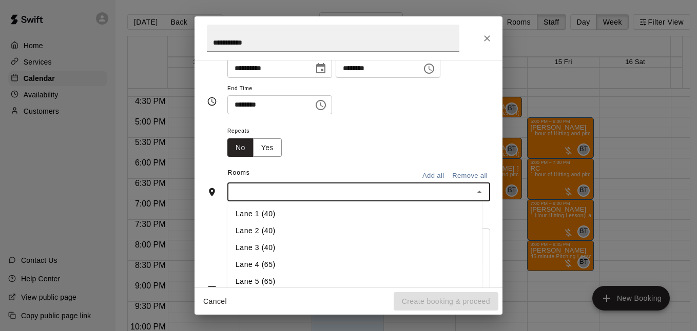
scroll to position [170, 0]
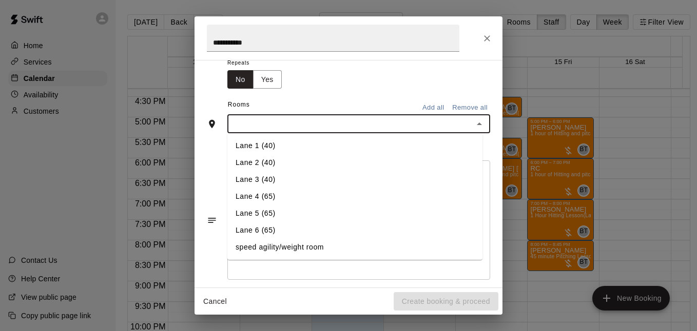
click at [279, 174] on li "Lane 3 (40)" at bounding box center [354, 179] width 255 height 17
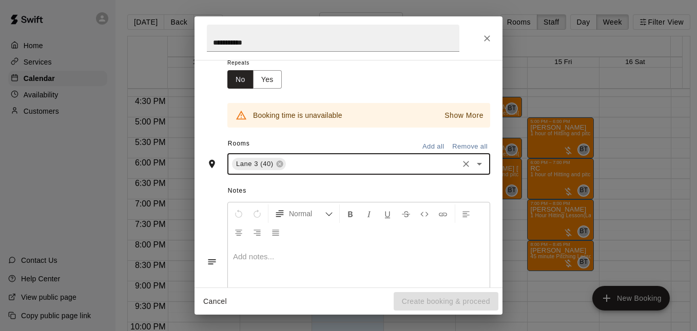
click at [462, 164] on icon "Clear" at bounding box center [466, 164] width 10 height 10
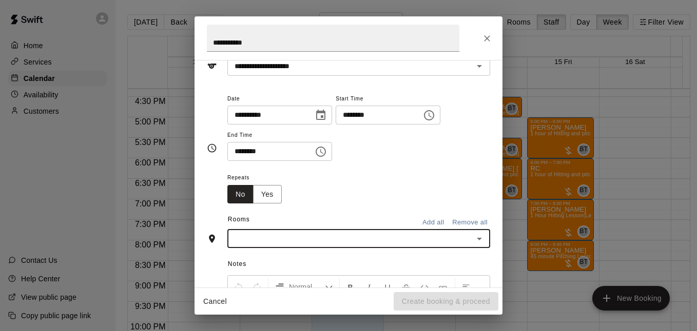
scroll to position [68, 0]
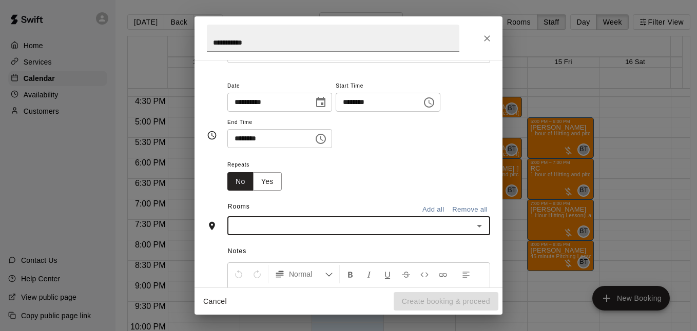
click at [473, 224] on icon "Open" at bounding box center [479, 226] width 12 height 12
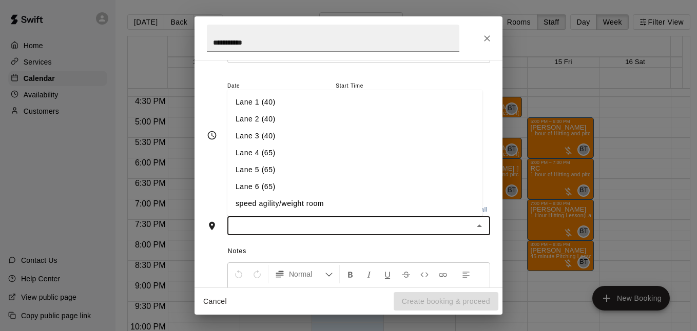
click at [296, 116] on li "Lane 2 (40)" at bounding box center [354, 119] width 255 height 17
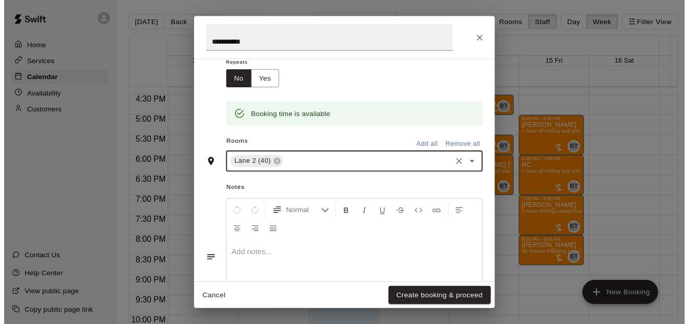
scroll to position [170, 0]
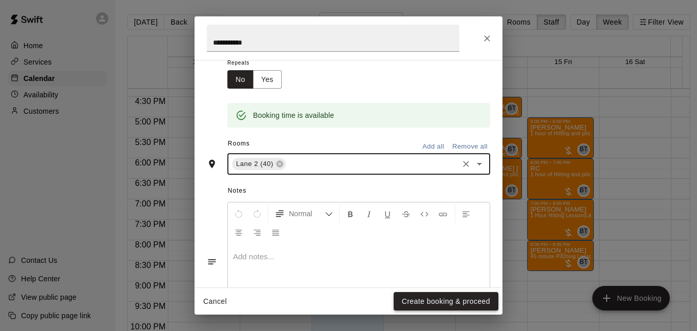
click at [447, 294] on button "Create booking & proceed" at bounding box center [446, 301] width 105 height 19
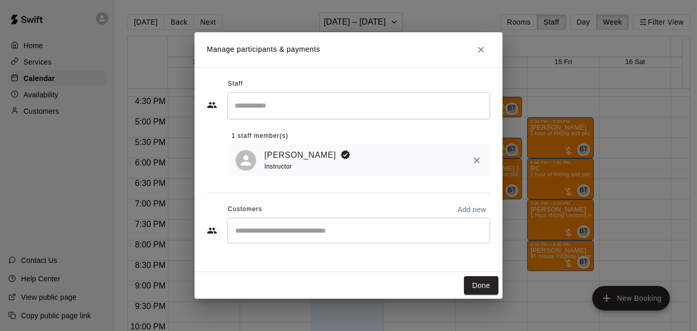
click at [304, 106] on input "Search staff" at bounding box center [358, 106] width 253 height 18
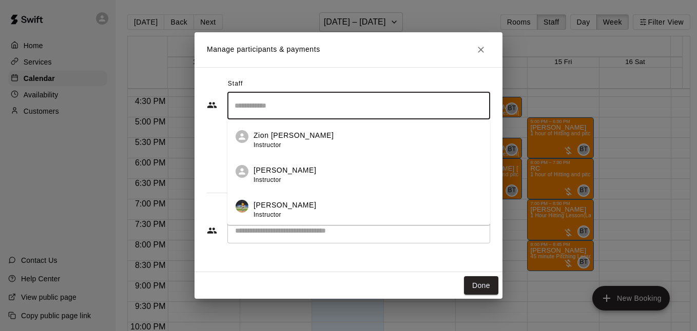
drag, startPoint x: 248, startPoint y: 254, endPoint x: 253, endPoint y: 250, distance: 6.6
click at [248, 254] on div "Staff ​ Zion Clonts Instructor Matt Hightower Instructor Mike Morrison III Inst…" at bounding box center [348, 165] width 283 height 178
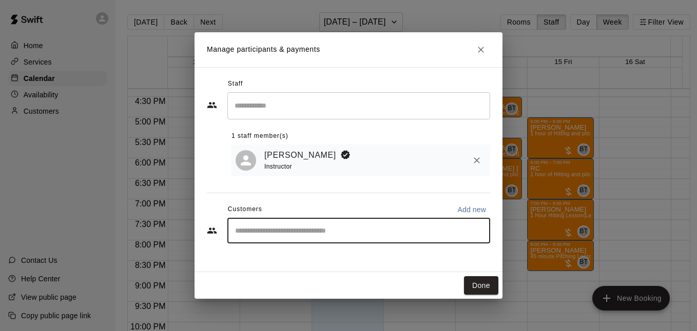
click at [261, 227] on input "Start typing to search customers..." at bounding box center [358, 231] width 253 height 10
type input "*****"
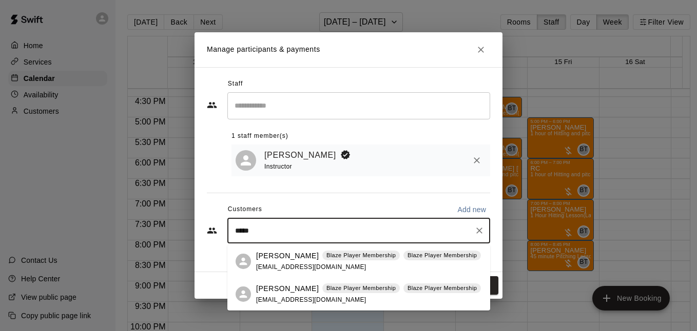
click at [292, 297] on span "tytyson2680@gmail.com" at bounding box center [311, 300] width 110 height 7
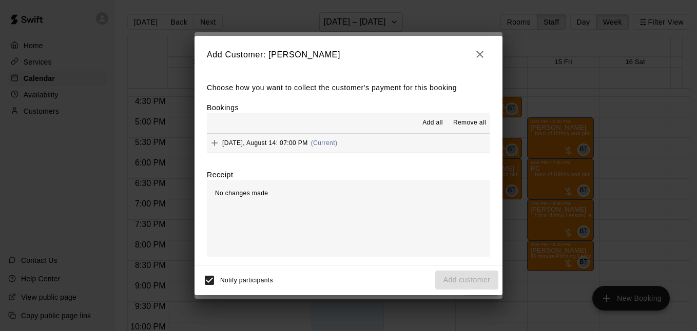
click at [366, 145] on button "Thursday, August 14: 07:00 PM (Current)" at bounding box center [348, 143] width 283 height 19
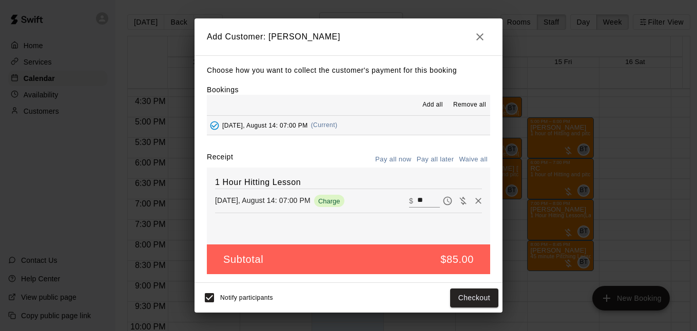
click at [440, 155] on button "Pay all later" at bounding box center [435, 160] width 43 height 16
click at [479, 297] on button "Add customer" at bounding box center [466, 298] width 63 height 19
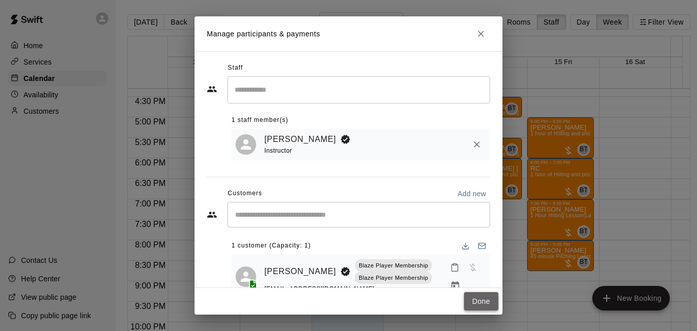
click at [470, 300] on button "Done" at bounding box center [481, 301] width 34 height 19
